Goal: Transaction & Acquisition: Obtain resource

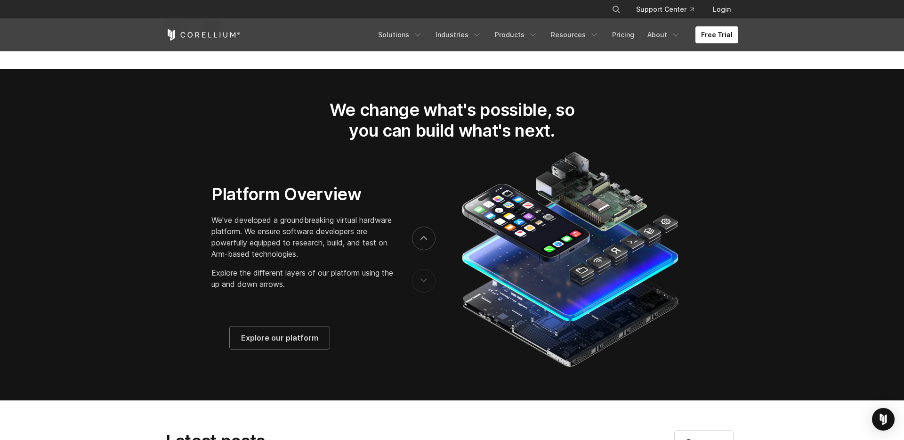
scroll to position [1448, 0]
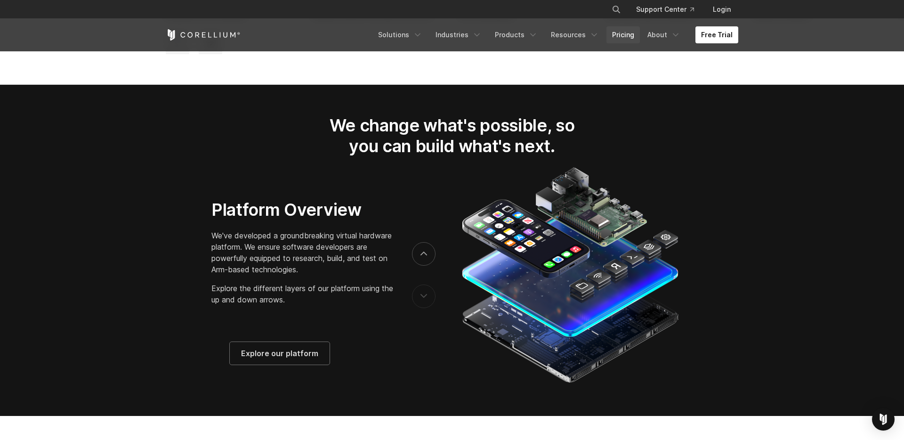
click at [624, 39] on link "Pricing" at bounding box center [622, 34] width 33 height 17
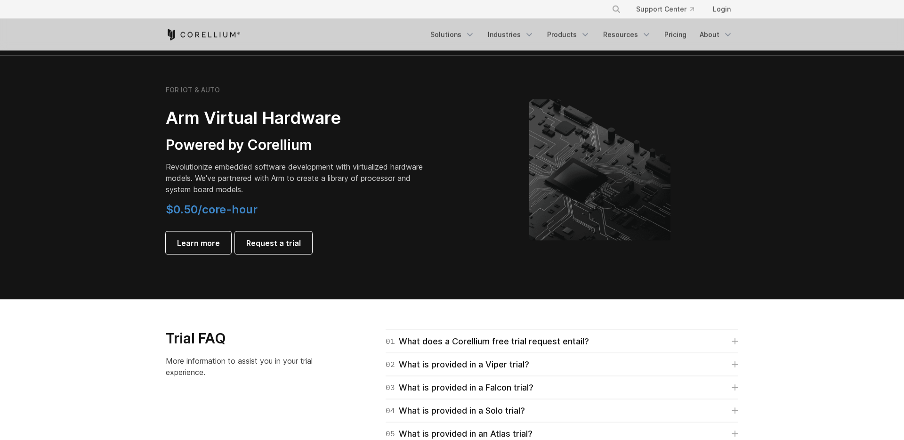
scroll to position [1288, 0]
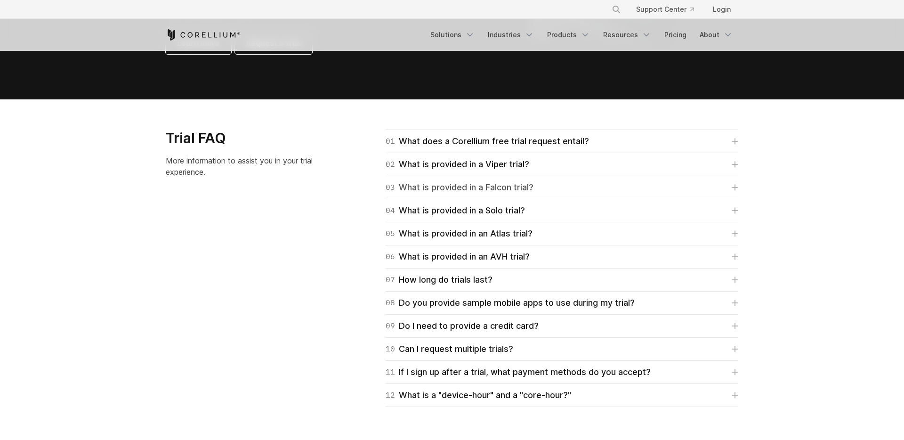
click at [468, 186] on div "03 What is provided in a Falcon trial?" at bounding box center [459, 187] width 148 height 13
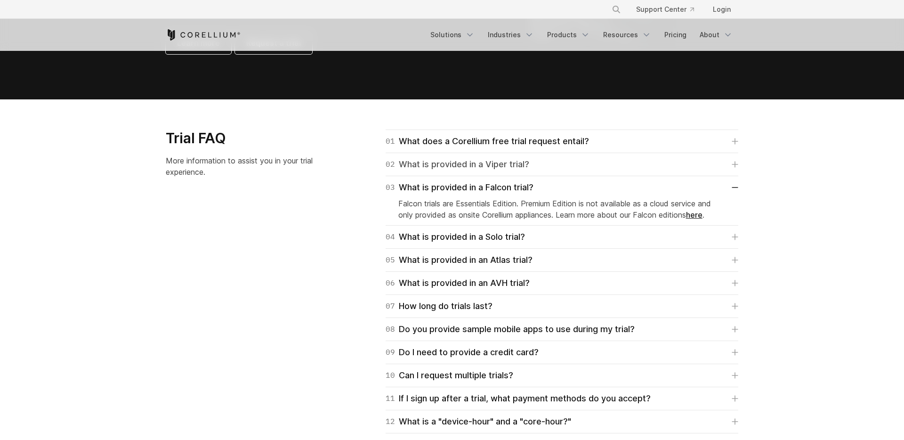
click at [473, 167] on div "02 What is provided in a Viper trial?" at bounding box center [457, 164] width 144 height 13
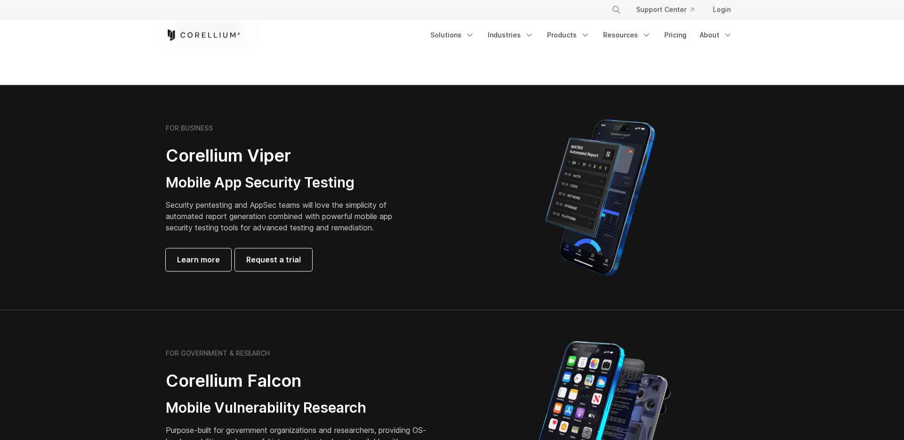
scroll to position [161, 0]
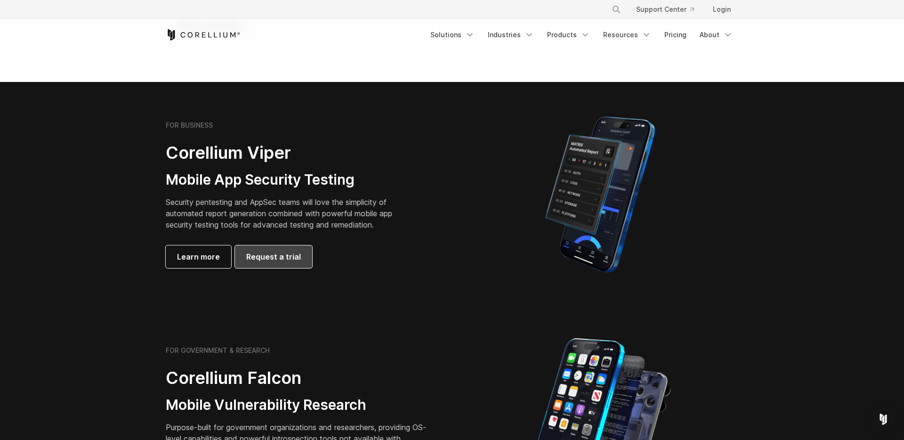
click at [273, 251] on span "Request a trial" at bounding box center [273, 256] width 55 height 11
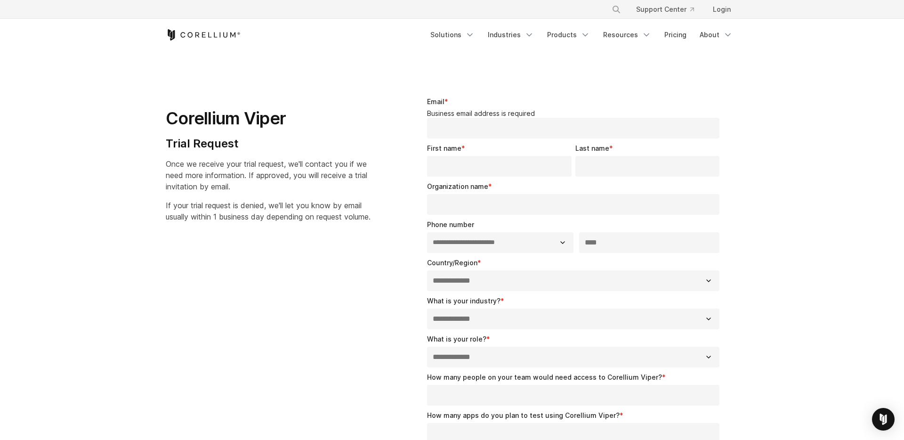
select select "**"
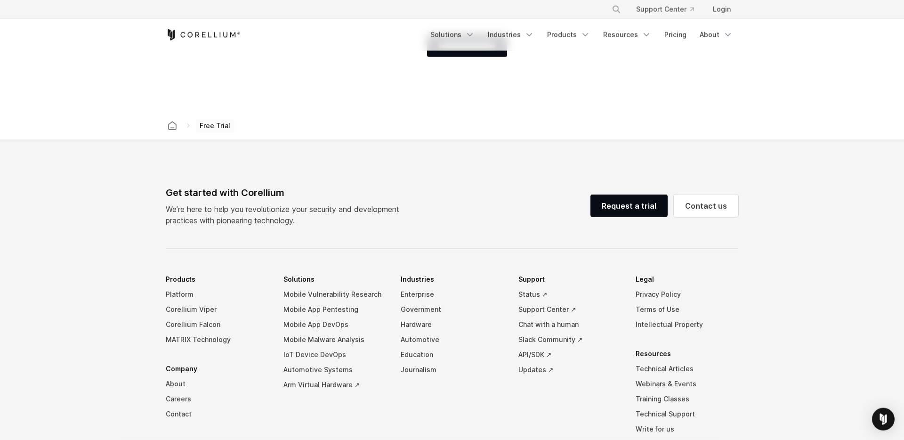
scroll to position [590, 0]
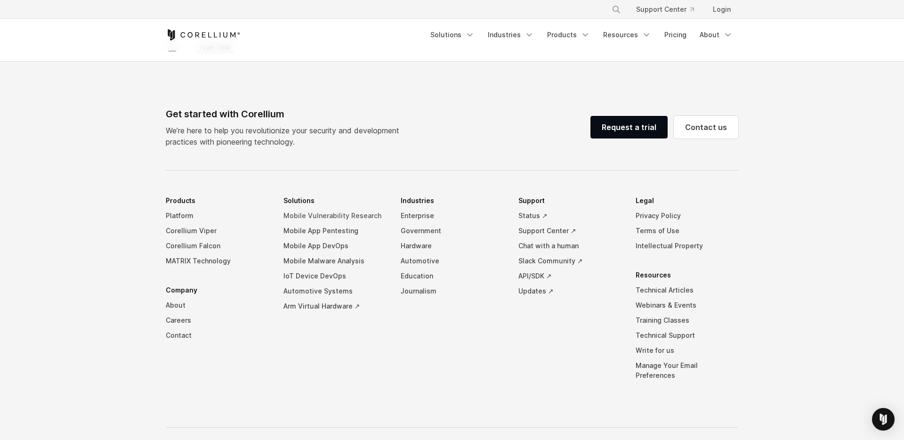
click at [344, 208] on link "Mobile Vulnerability Research" at bounding box center [334, 215] width 103 height 15
